Goal: Answer question/provide support: Share knowledge or assist other users

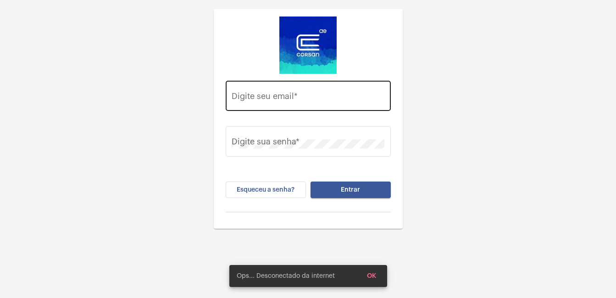
click at [260, 89] on div "Digite seu email *" at bounding box center [308, 94] width 153 height 33
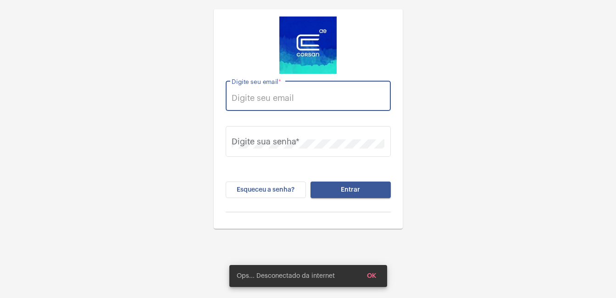
click at [255, 94] on input "Digite seu email *" at bounding box center [308, 98] width 153 height 9
type input "[PERSON_NAME][EMAIL_ADDRESS][PERSON_NAME][DOMAIN_NAME]"
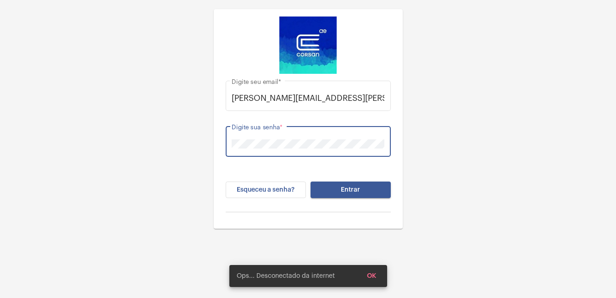
click at [310, 182] on button "Entrar" at bounding box center [350, 190] width 80 height 17
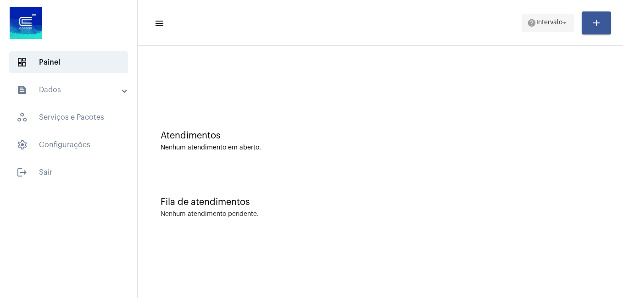
click at [559, 22] on span "Intervalo" at bounding box center [549, 23] width 26 height 6
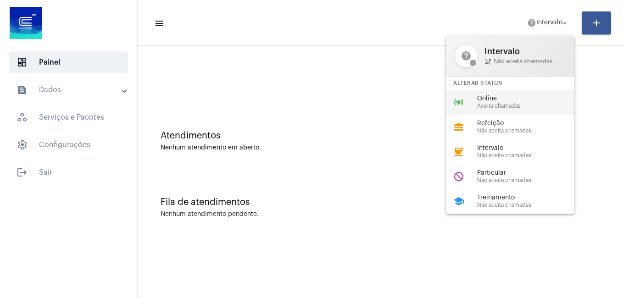
click at [506, 95] on span "Online" at bounding box center [529, 98] width 105 height 7
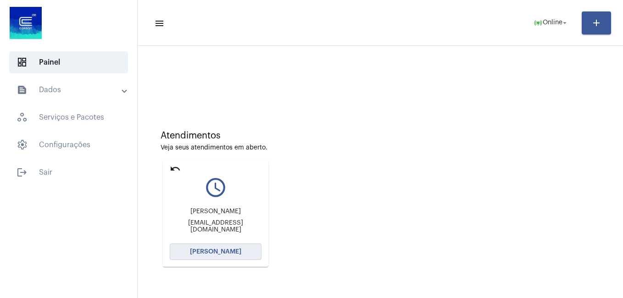
click at [190, 251] on button "[PERSON_NAME]" at bounding box center [216, 251] width 92 height 17
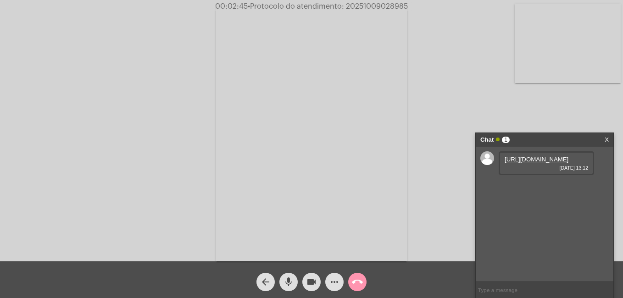
click at [519, 163] on link "[URL][DOMAIN_NAME]" at bounding box center [536, 159] width 64 height 7
drag, startPoint x: 346, startPoint y: 5, endPoint x: 409, endPoint y: 9, distance: 63.9
click at [409, 9] on span "00:03:36 • Protocolo do atendimento: 20251009028985" at bounding box center [311, 6] width 201 height 9
copy span "20251009028985"
click at [519, 163] on link "[URL][DOMAIN_NAME]" at bounding box center [536, 159] width 64 height 7
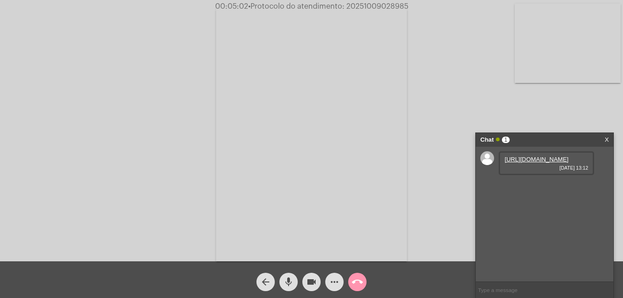
click at [84, 19] on div "Acessando Câmera e Microfone..." at bounding box center [311, 132] width 621 height 261
click at [361, 283] on mat-icon "call_end" at bounding box center [357, 282] width 11 height 11
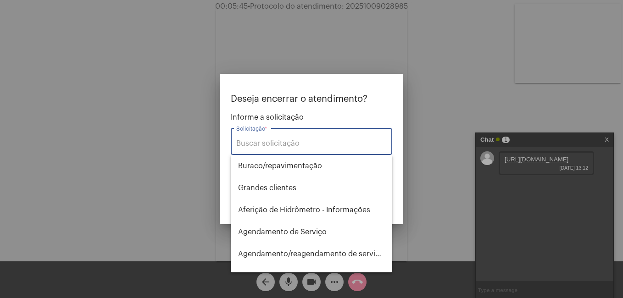
click at [255, 150] on div "Solicitação *" at bounding box center [311, 140] width 150 height 29
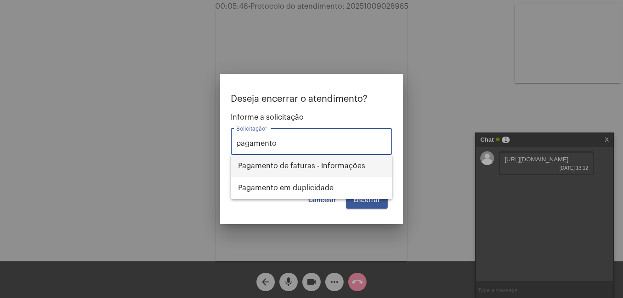
click at [271, 165] on span "Pagamento de faturas - Informações" at bounding box center [311, 166] width 147 height 22
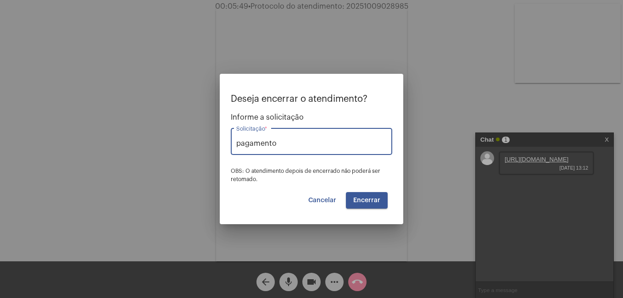
type input "Pagamento de faturas - Informações"
click at [356, 196] on button "Encerrar" at bounding box center [367, 200] width 42 height 17
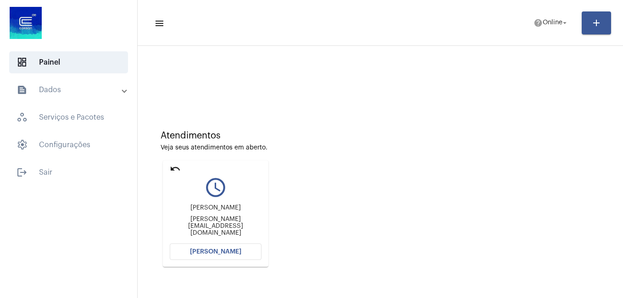
click at [211, 250] on span "[PERSON_NAME]" at bounding box center [215, 252] width 51 height 6
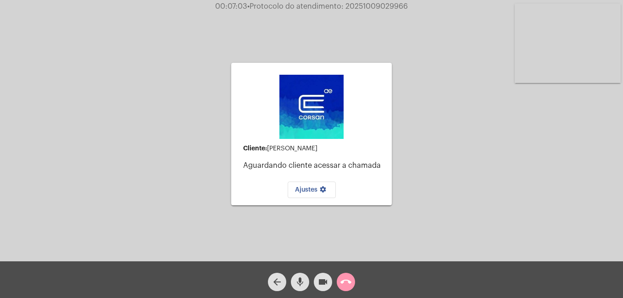
click at [209, 149] on div "Cliente: [PERSON_NAME] cliente acessar a chamada Ajustes settings Acessando Câm…" at bounding box center [311, 132] width 621 height 261
click at [343, 282] on mat-icon "call_end" at bounding box center [345, 282] width 11 height 11
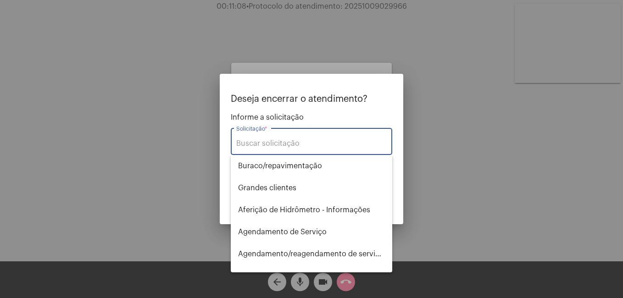
click at [247, 144] on input "Solicitação *" at bounding box center [311, 143] width 150 height 8
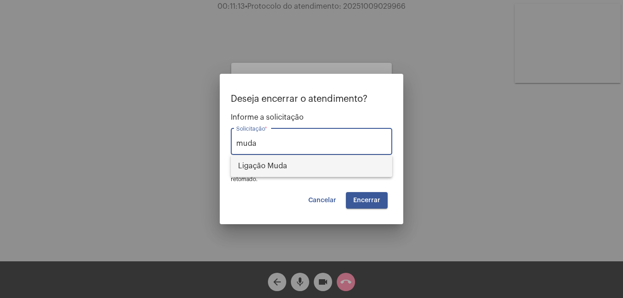
click at [254, 167] on span "Ligação Muda" at bounding box center [311, 166] width 147 height 22
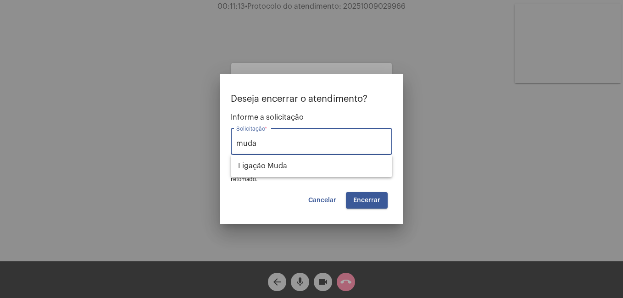
type input "Ligação Muda"
click at [365, 199] on span "Encerrar" at bounding box center [366, 200] width 27 height 6
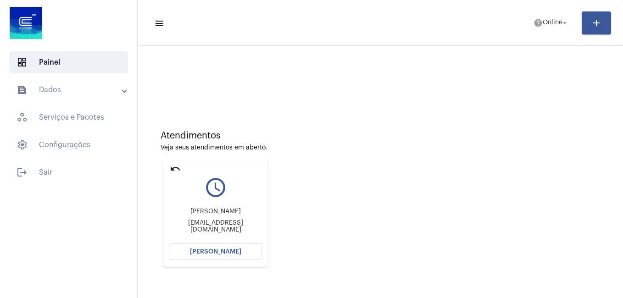
click at [208, 252] on span "[PERSON_NAME]" at bounding box center [215, 252] width 51 height 6
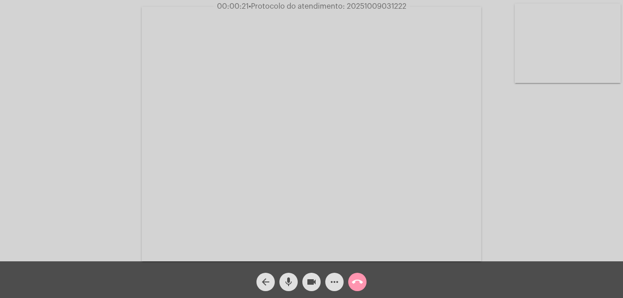
click at [359, 282] on mat-icon "call_end" at bounding box center [357, 282] width 11 height 11
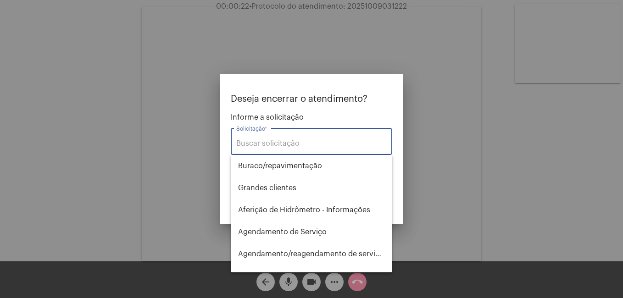
click at [254, 143] on input "Solicitação *" at bounding box center [311, 143] width 150 height 8
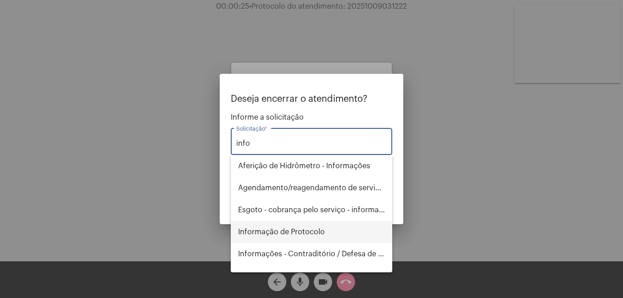
click at [265, 233] on span "Informação de Protocolo" at bounding box center [311, 232] width 147 height 22
type input "Informação de Protocolo"
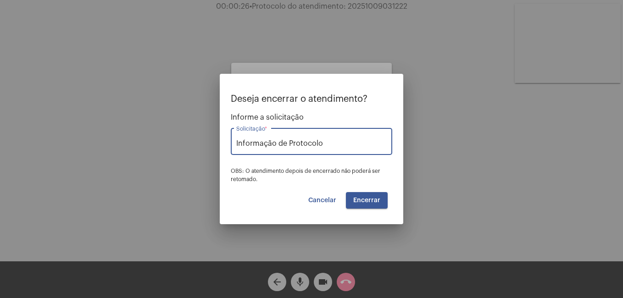
click at [361, 198] on span "Encerrar" at bounding box center [366, 200] width 27 height 6
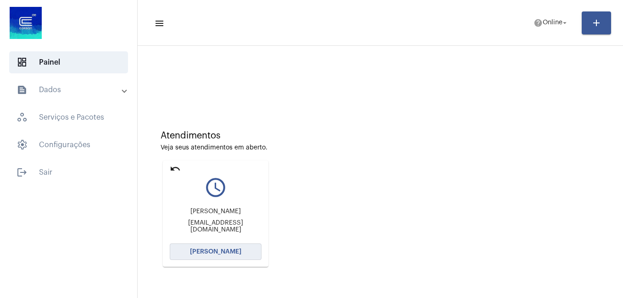
click at [196, 253] on span "[PERSON_NAME]" at bounding box center [215, 252] width 51 height 6
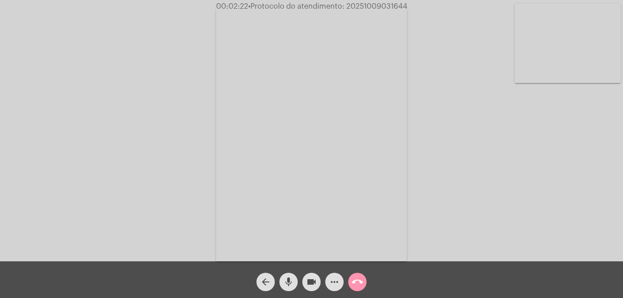
click at [337, 285] on mat-icon "more_horiz" at bounding box center [334, 282] width 11 height 11
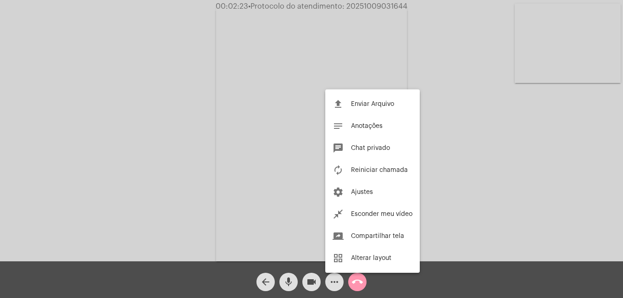
click at [362, 283] on div at bounding box center [311, 149] width 623 height 298
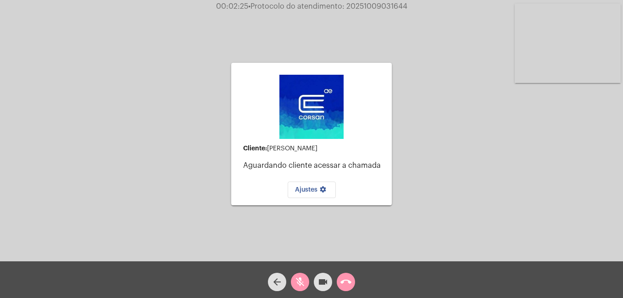
click at [348, 285] on mat-icon "call_end" at bounding box center [345, 282] width 11 height 11
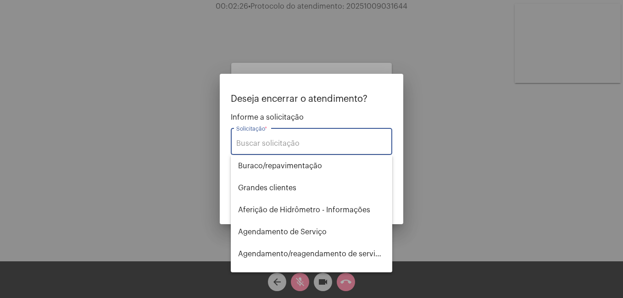
click at [297, 147] on input "Solicitação *" at bounding box center [311, 143] width 150 height 8
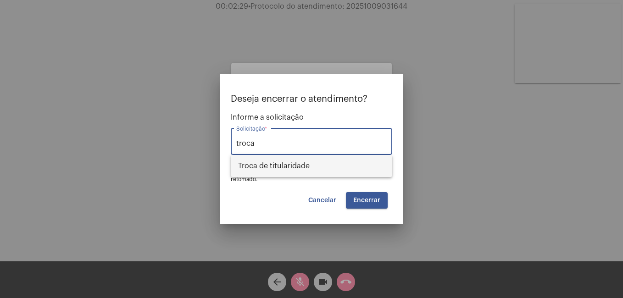
click at [291, 166] on span "Troca de titularidade" at bounding box center [311, 166] width 147 height 22
type input "Troca de titularidade"
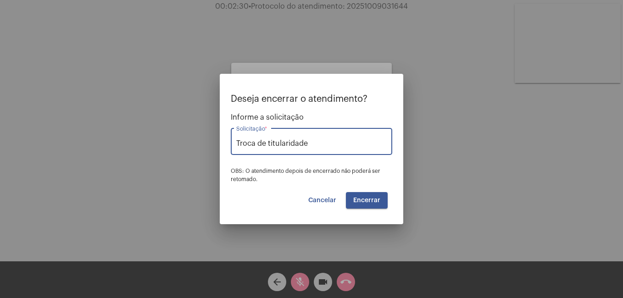
click at [371, 199] on span "Encerrar" at bounding box center [366, 200] width 27 height 6
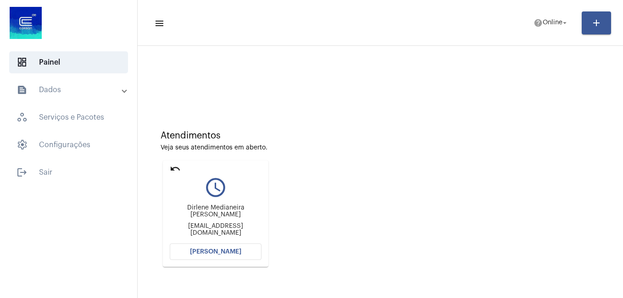
click at [215, 257] on button "[PERSON_NAME]" at bounding box center [216, 251] width 92 height 17
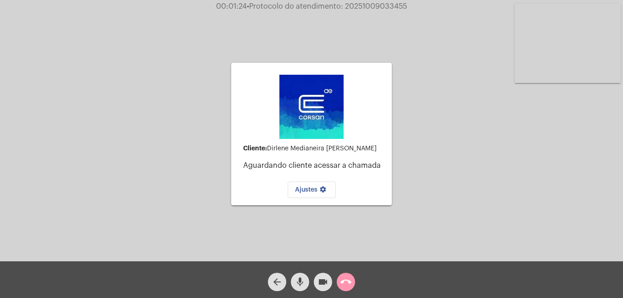
click at [307, 283] on button "mic" at bounding box center [300, 282] width 18 height 18
click at [320, 283] on mat-icon "videocam" at bounding box center [322, 282] width 11 height 11
click at [319, 283] on mat-icon "videocam_off" at bounding box center [322, 282] width 11 height 11
click at [293, 283] on button "mic_off" at bounding box center [300, 282] width 18 height 18
click at [298, 283] on mat-icon "mic" at bounding box center [299, 282] width 11 height 11
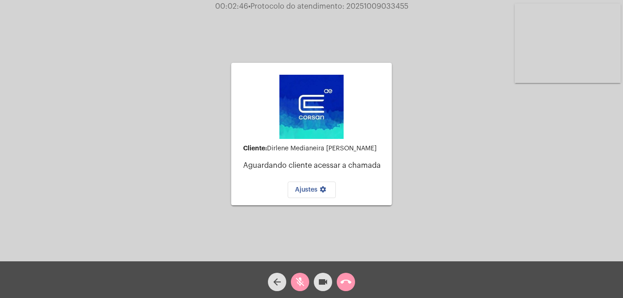
click at [325, 281] on mat-icon "videocam" at bounding box center [322, 282] width 11 height 11
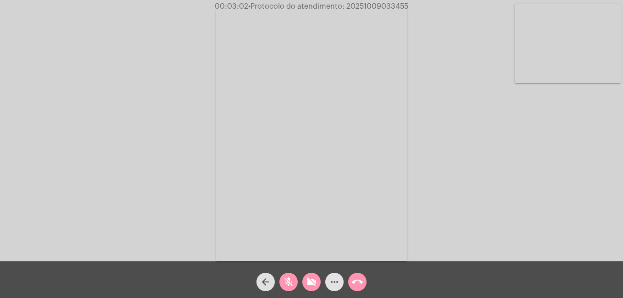
click at [338, 284] on mat-icon "more_horiz" at bounding box center [334, 282] width 11 height 11
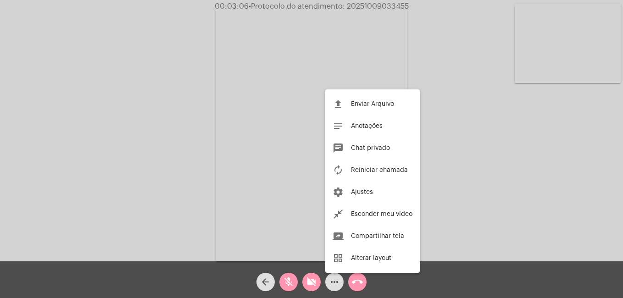
click at [289, 285] on div at bounding box center [311, 149] width 623 height 298
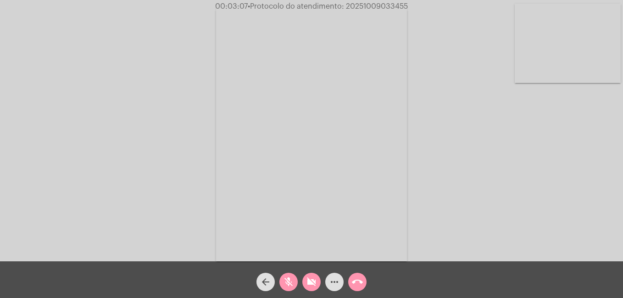
click at [289, 285] on mat-icon "mic_off" at bounding box center [288, 282] width 11 height 11
click at [315, 281] on mat-icon "videocam_off" at bounding box center [311, 282] width 11 height 11
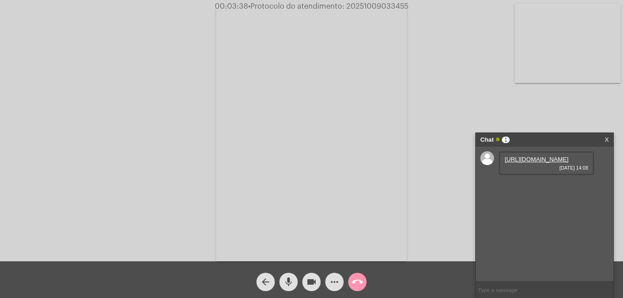
click at [519, 163] on link "[URL][DOMAIN_NAME]" at bounding box center [536, 159] width 64 height 7
click at [535, 189] on link "[URL][DOMAIN_NAME]" at bounding box center [536, 185] width 64 height 7
click at [286, 282] on mat-icon "mic" at bounding box center [288, 282] width 11 height 11
click at [311, 287] on mat-icon "videocam" at bounding box center [311, 282] width 11 height 11
click at [290, 283] on mat-icon "mic_off" at bounding box center [288, 282] width 11 height 11
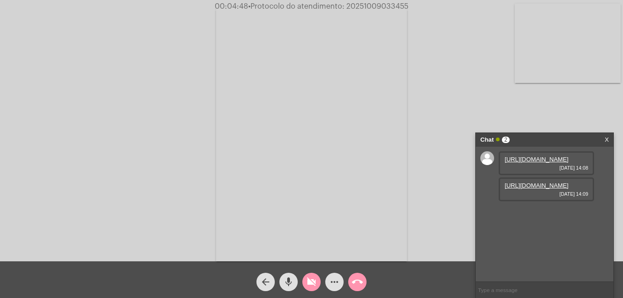
click at [309, 283] on mat-icon "videocam_off" at bounding box center [311, 282] width 11 height 11
click at [310, 284] on mat-icon "videocam" at bounding box center [311, 282] width 11 height 11
click at [283, 282] on mat-icon "mic" at bounding box center [288, 282] width 11 height 11
click at [287, 282] on mat-icon "mic_off" at bounding box center [288, 282] width 11 height 11
click at [309, 284] on mat-icon "videocam_off" at bounding box center [311, 282] width 11 height 11
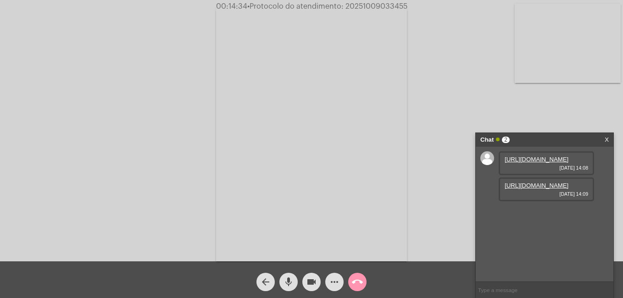
click at [288, 284] on mat-icon "mic" at bounding box center [288, 282] width 11 height 11
click at [312, 283] on mat-icon "videocam" at bounding box center [311, 282] width 11 height 11
click at [312, 283] on mat-icon "videocam_off" at bounding box center [311, 282] width 11 height 11
click at [287, 281] on mat-icon "mic_off" at bounding box center [288, 282] width 11 height 11
drag, startPoint x: 345, startPoint y: 5, endPoint x: 407, endPoint y: 6, distance: 61.5
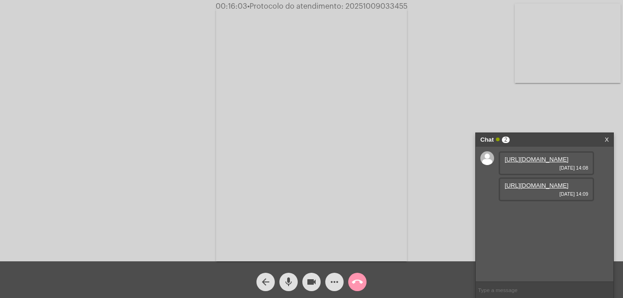
click at [407, 6] on span "• Protocolo do atendimento: 20251009033455" at bounding box center [327, 6] width 160 height 7
copy span "20251009033455"
click at [463, 97] on div "Acessando Câmera e Microfone..." at bounding box center [311, 132] width 621 height 261
click at [606, 136] on link "X" at bounding box center [606, 140] width 4 height 14
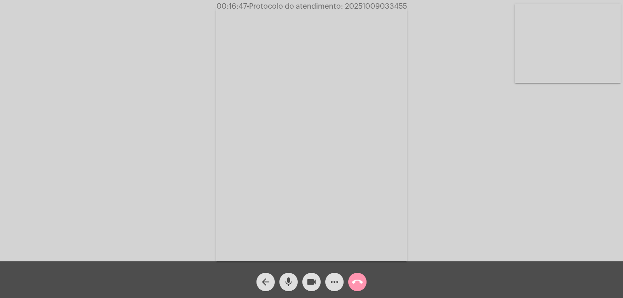
click at [352, 282] on mat-icon "call_end" at bounding box center [357, 282] width 11 height 11
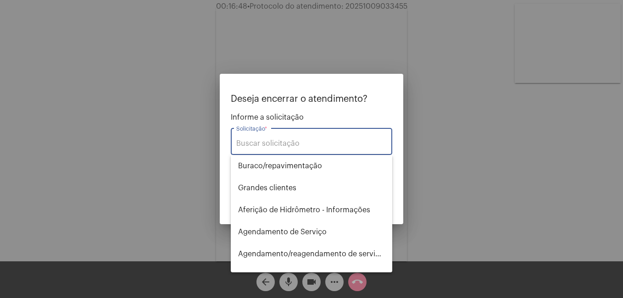
click at [276, 144] on input "Solicitação *" at bounding box center [311, 143] width 150 height 8
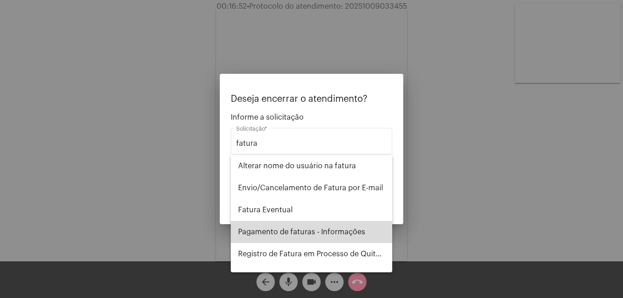
click at [329, 233] on span "Pagamento de faturas - Informações" at bounding box center [311, 232] width 147 height 22
type input "Pagamento de faturas - Informações"
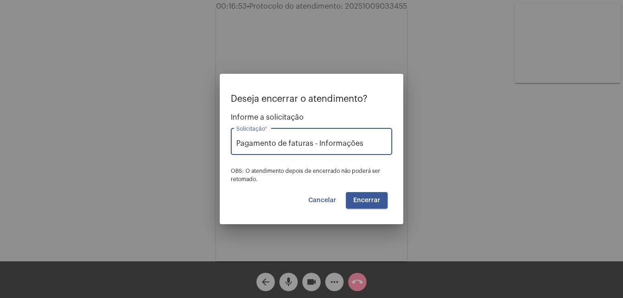
click at [370, 204] on span "Encerrar" at bounding box center [366, 200] width 27 height 6
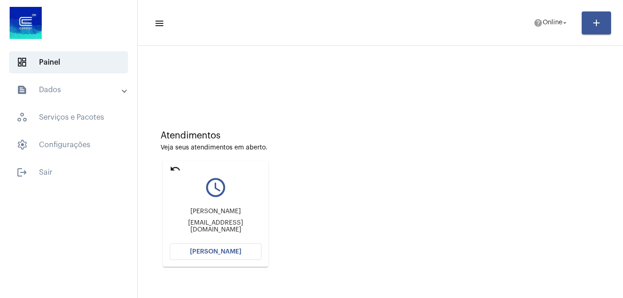
click at [218, 252] on span "[PERSON_NAME]" at bounding box center [215, 252] width 51 height 6
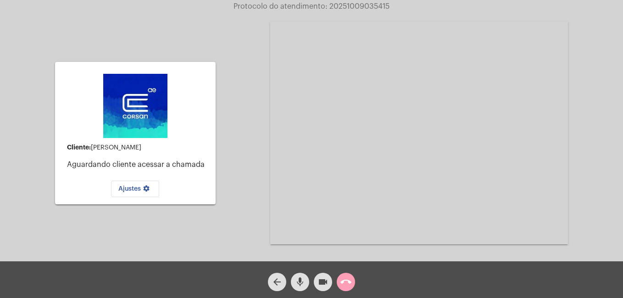
click at [348, 285] on mat-icon "call_end" at bounding box center [345, 282] width 11 height 11
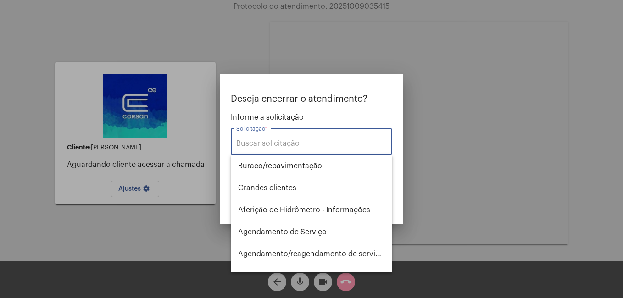
click at [259, 147] on input "Solicitação *" at bounding box center [311, 143] width 150 height 8
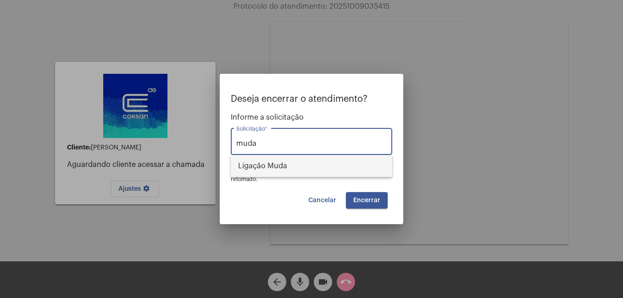
click at [261, 165] on span "Ligação Muda" at bounding box center [311, 166] width 147 height 22
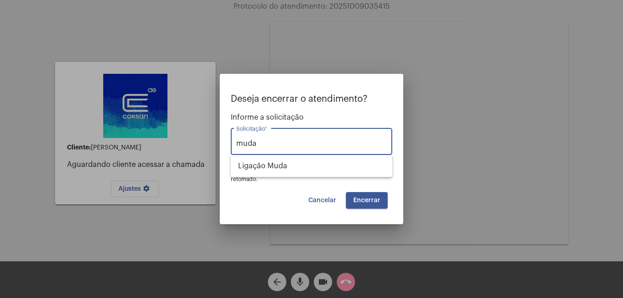
type input "Ligação Muda"
click at [362, 197] on span "Encerrar" at bounding box center [366, 200] width 27 height 6
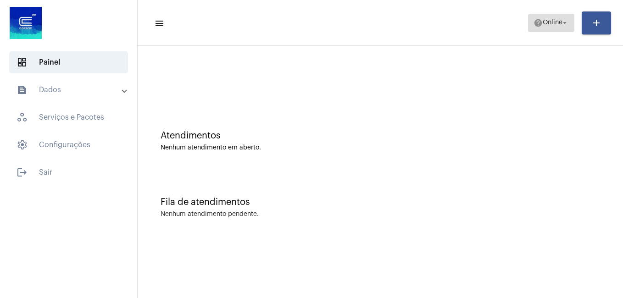
click at [560, 25] on mat-icon "arrow_drop_down" at bounding box center [564, 23] width 8 height 8
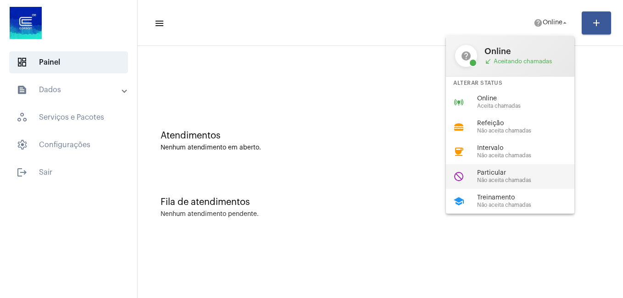
click at [496, 179] on span "Não aceita chamadas" at bounding box center [529, 180] width 105 height 6
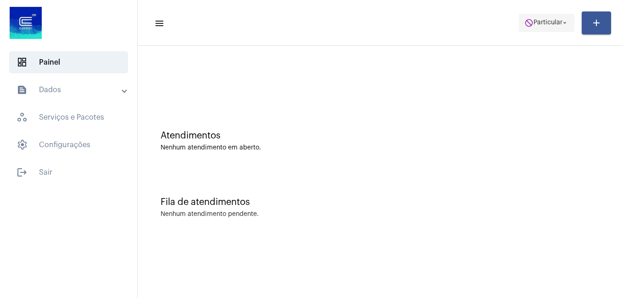
click at [553, 22] on span "Particular" at bounding box center [547, 23] width 29 height 6
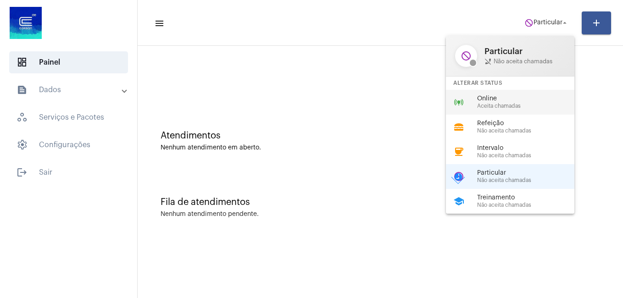
click at [500, 101] on span "Online" at bounding box center [529, 98] width 105 height 7
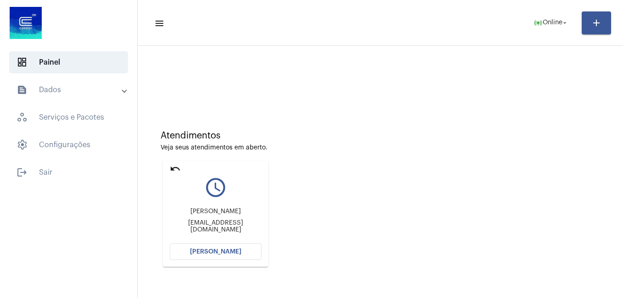
click at [199, 258] on button "[PERSON_NAME]" at bounding box center [216, 251] width 92 height 17
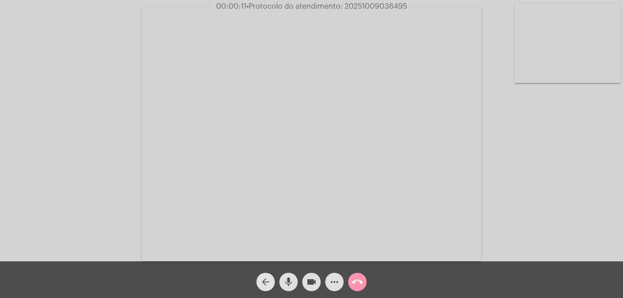
click at [263, 281] on mat-icon "arrow_back" at bounding box center [265, 282] width 11 height 11
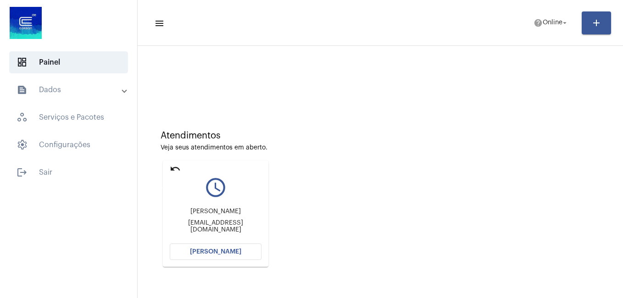
click at [174, 166] on mat-icon "undo" at bounding box center [175, 168] width 11 height 11
click at [194, 243] on mat-card "undo query_builder [PERSON_NAME] [PERSON_NAME][EMAIL_ADDRESS][PERSON_NAME][DOMA…" at bounding box center [215, 213] width 105 height 106
click at [198, 248] on mat-sidenav-content "menu help Online arrow_drop_down add Atendimentos Veja seus atendimentos em abe…" at bounding box center [380, 149] width 485 height 298
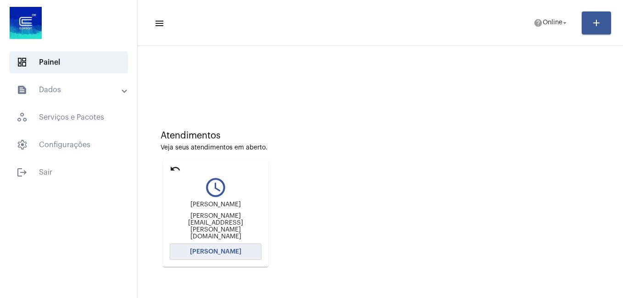
click at [221, 252] on span "[PERSON_NAME]" at bounding box center [215, 252] width 51 height 6
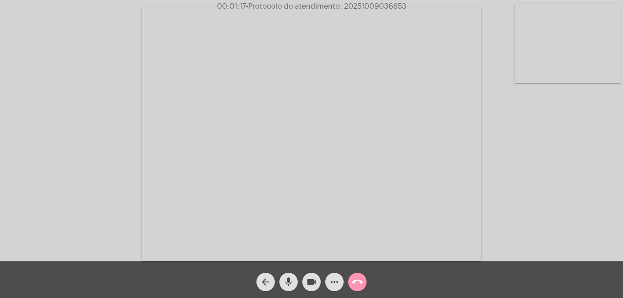
click at [287, 280] on mat-icon "mic" at bounding box center [288, 282] width 11 height 11
click at [288, 280] on mat-icon "mic_off" at bounding box center [288, 282] width 11 height 11
click at [335, 285] on mat-icon "more_horiz" at bounding box center [334, 282] width 11 height 11
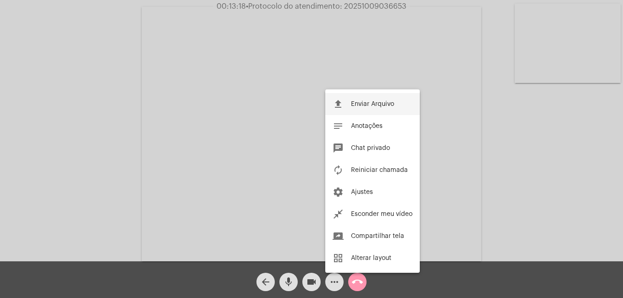
click at [360, 104] on span "Enviar Arquivo" at bounding box center [372, 104] width 43 height 6
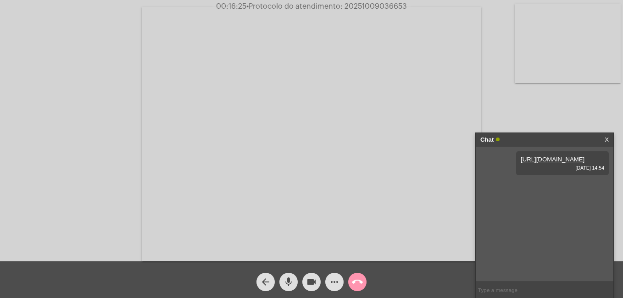
click at [335, 280] on mat-icon "more_horiz" at bounding box center [334, 282] width 11 height 11
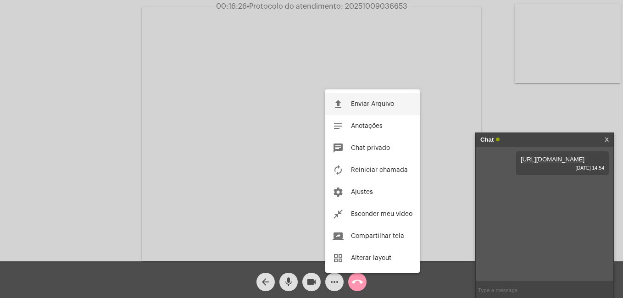
click at [360, 102] on span "Enviar Arquivo" at bounding box center [372, 104] width 43 height 6
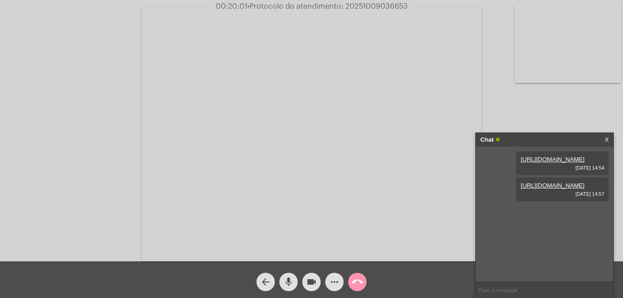
click at [501, 294] on input "text" at bounding box center [545, 290] width 138 height 16
type input "eu to te ouvndo"
click at [355, 285] on mat-icon "call_end" at bounding box center [357, 282] width 11 height 11
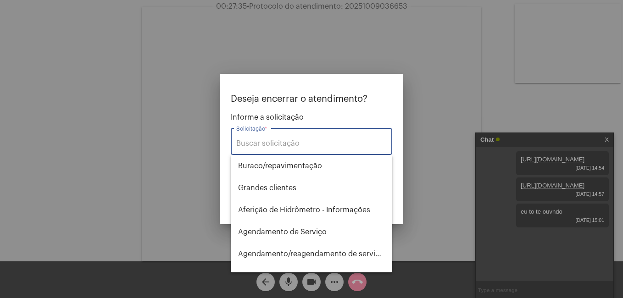
click at [246, 144] on input "Solicitação *" at bounding box center [311, 143] width 150 height 8
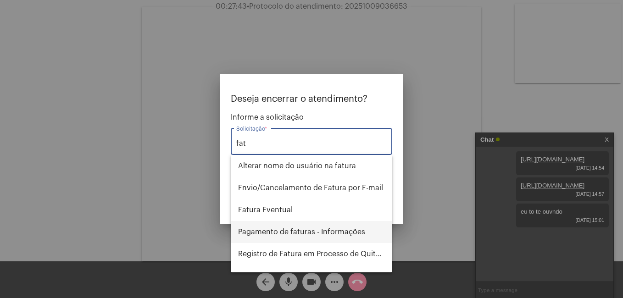
click at [307, 234] on span "Pagamento de faturas - Informações" at bounding box center [311, 232] width 147 height 22
type input "Pagamento de faturas - Informações"
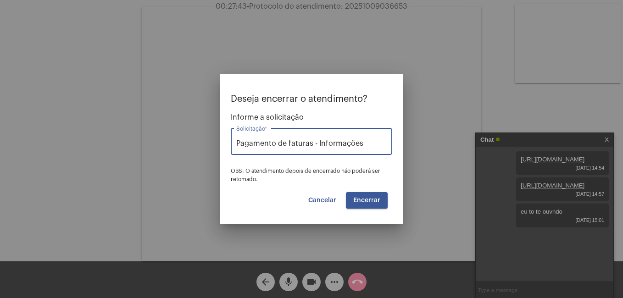
click at [362, 204] on button "Encerrar" at bounding box center [367, 200] width 42 height 17
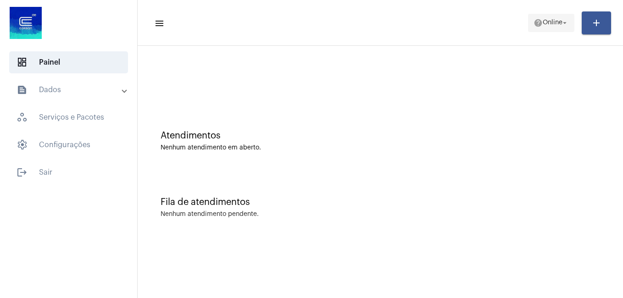
click at [533, 23] on mat-icon "help" at bounding box center [537, 22] width 9 height 9
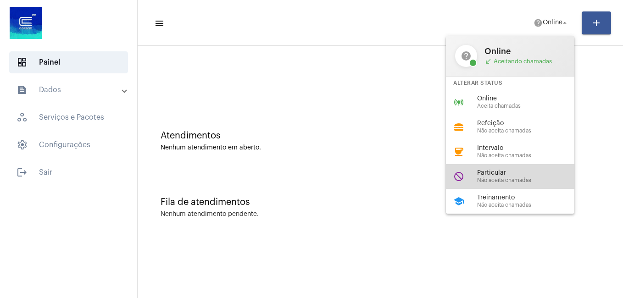
click at [488, 171] on span "Particular" at bounding box center [529, 173] width 105 height 7
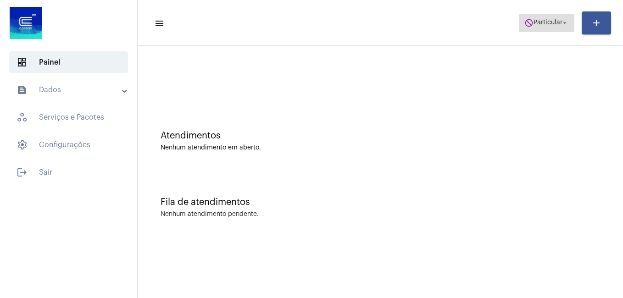
click at [547, 26] on span "do_not_disturb Particular arrow_drop_down" at bounding box center [546, 22] width 44 height 17
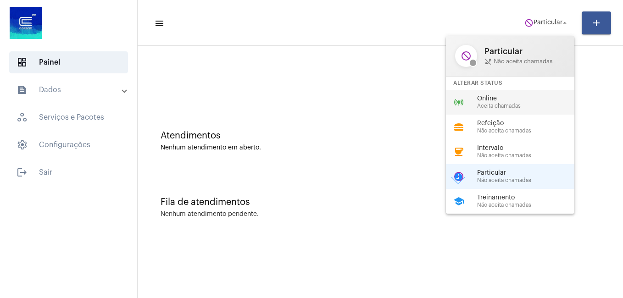
click at [502, 94] on div "online_prediction Online Aceita chamadas" at bounding box center [517, 102] width 143 height 25
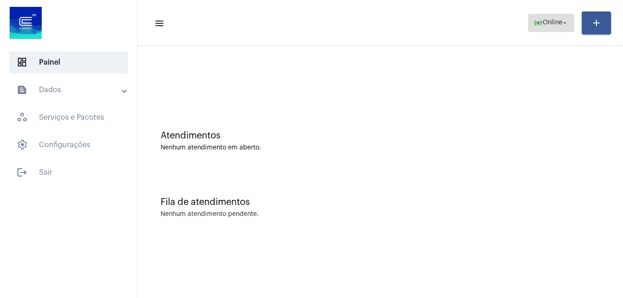
click at [542, 20] on span "Online" at bounding box center [552, 23] width 20 height 6
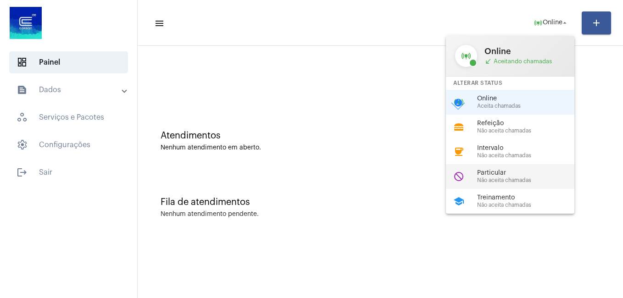
click at [485, 172] on span "Particular" at bounding box center [529, 173] width 105 height 7
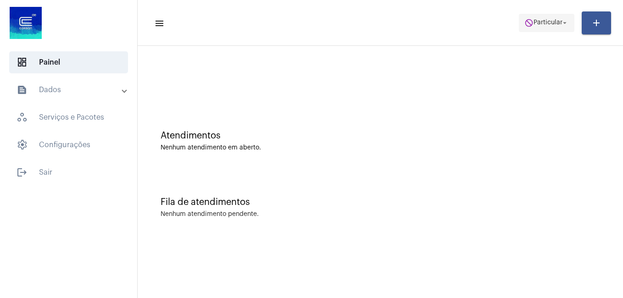
click at [550, 24] on span "Particular" at bounding box center [547, 23] width 29 height 6
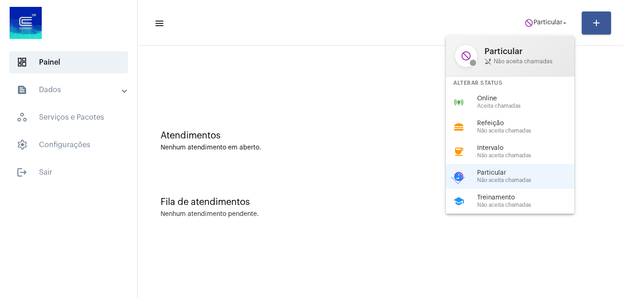
click at [482, 99] on span "Online" at bounding box center [529, 98] width 105 height 7
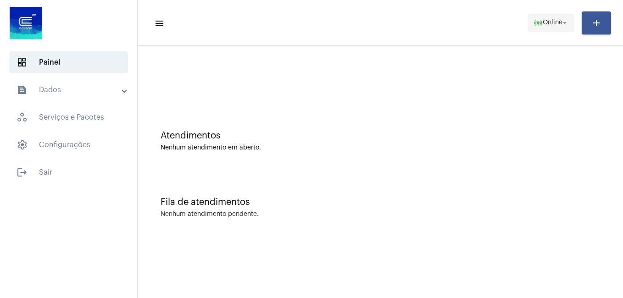
click at [560, 20] on mat-icon "arrow_drop_down" at bounding box center [564, 23] width 8 height 8
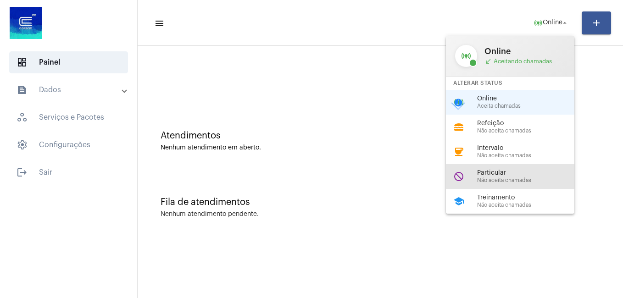
click at [508, 175] on div "Particular Não aceita chamadas" at bounding box center [529, 177] width 105 height 14
